Goal: Find specific page/section: Find specific page/section

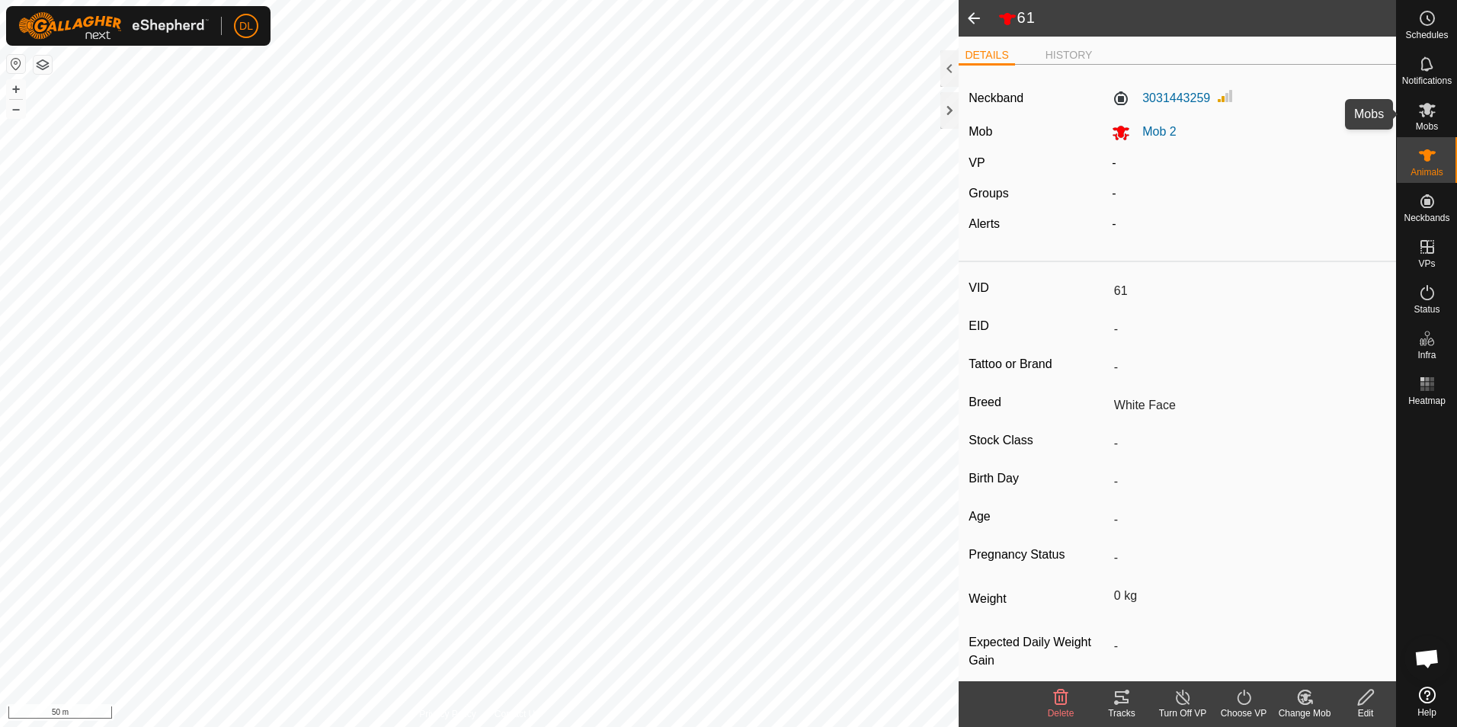
click at [1438, 106] on es-mob-svg-icon at bounding box center [1427, 110] width 27 height 24
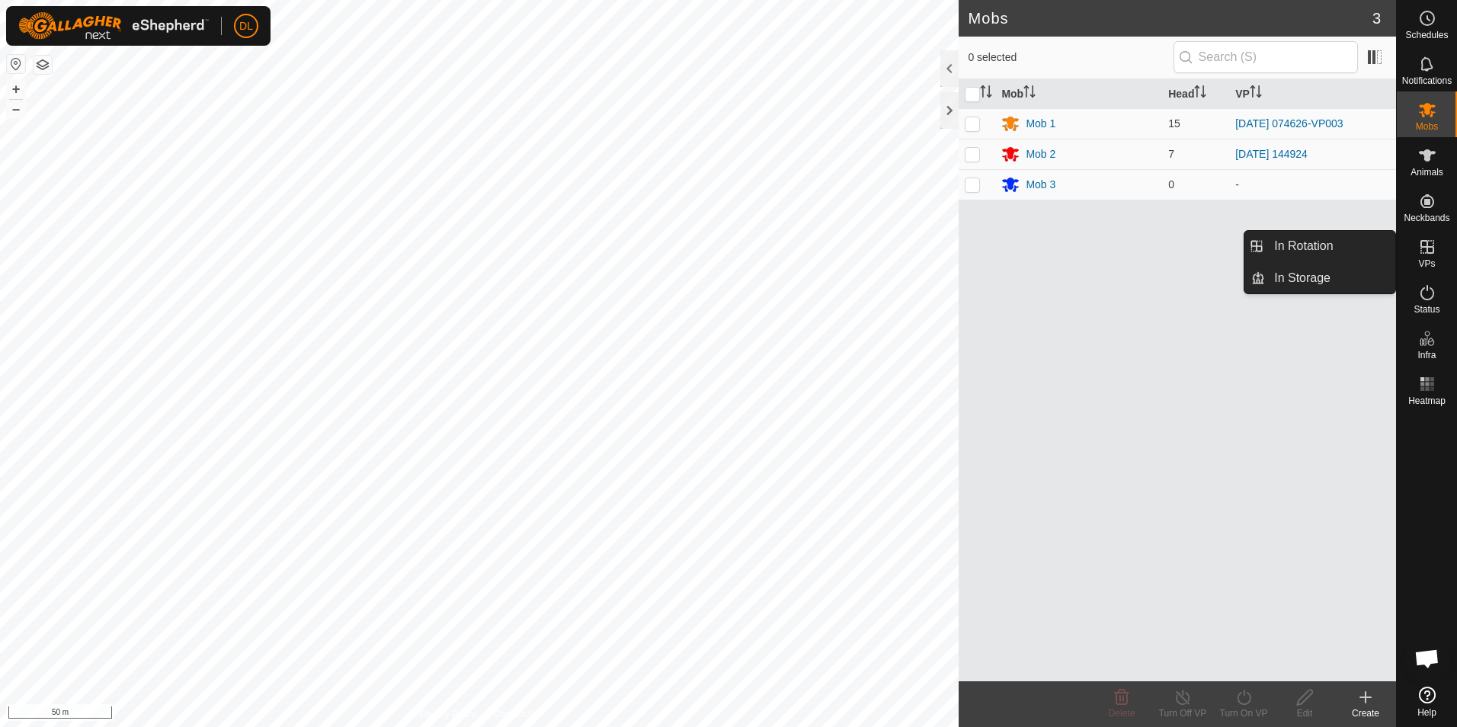
click at [1425, 251] on icon at bounding box center [1427, 247] width 18 height 18
